Goal: Download file/media

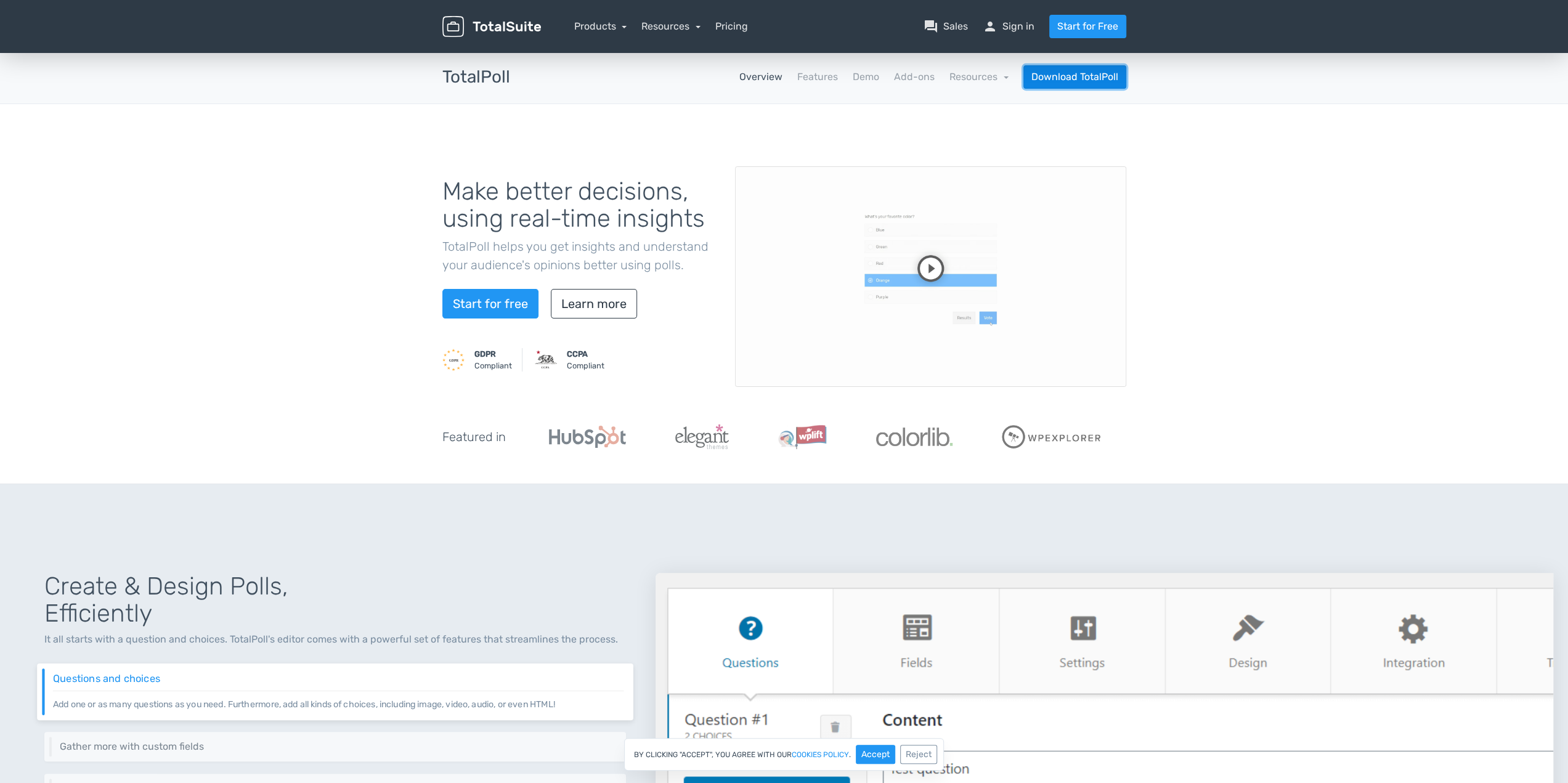
click at [1110, 72] on link "Download TotalPoll" at bounding box center [1075, 77] width 103 height 23
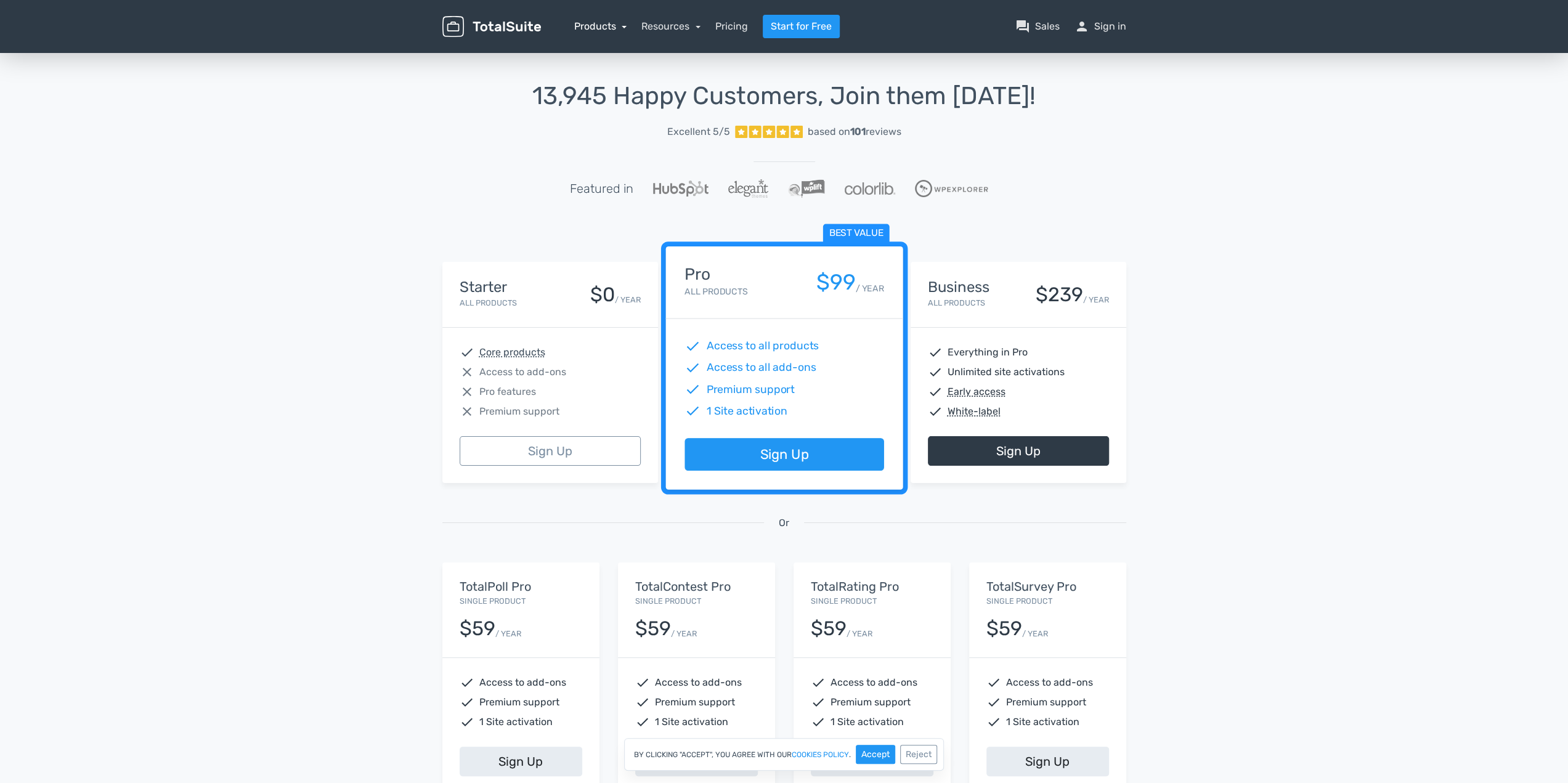
click at [614, 30] on link "Products" at bounding box center [600, 26] width 53 height 12
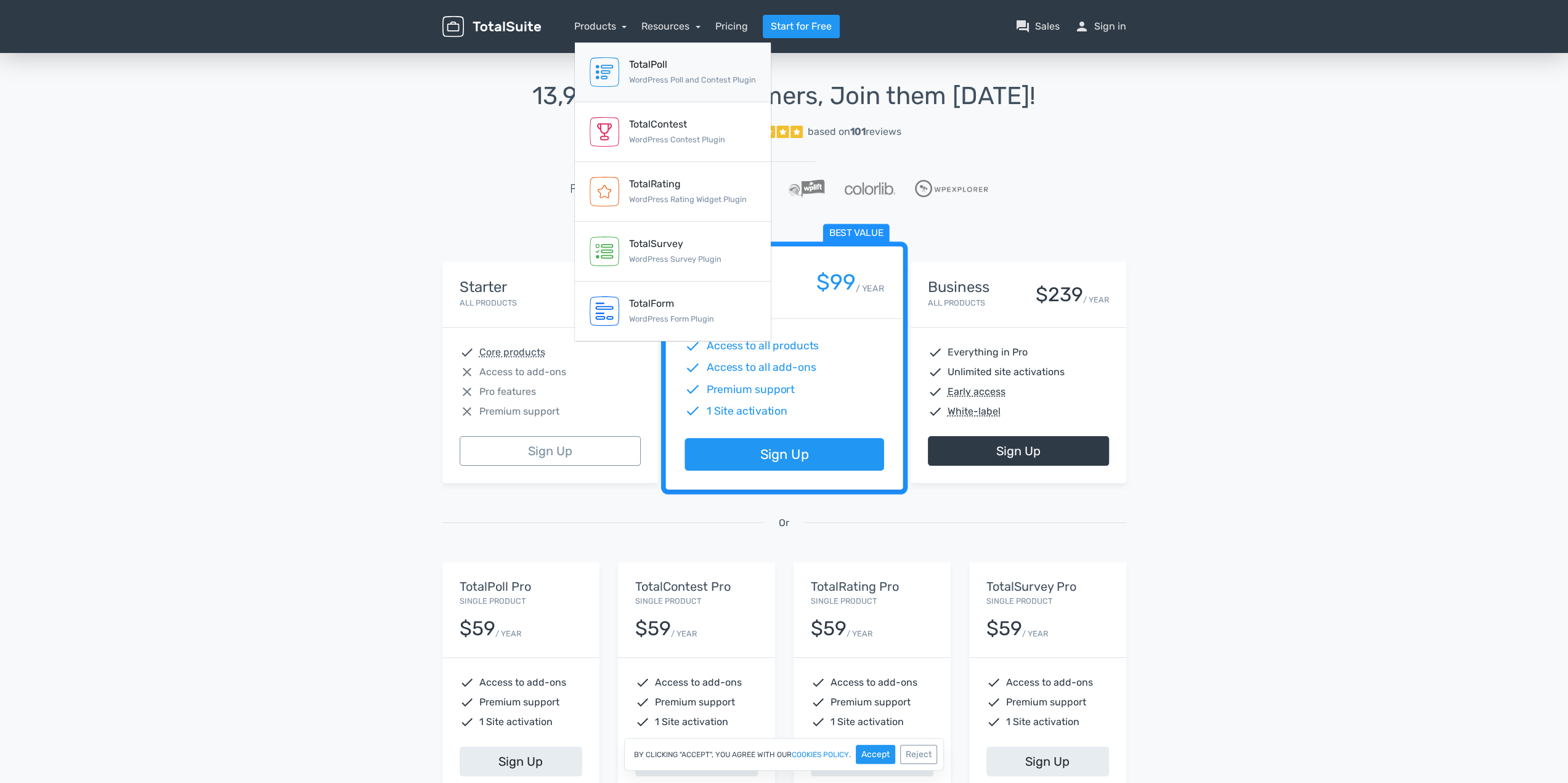
click at [634, 57] on div "TotalPoll" at bounding box center [692, 65] width 127 height 15
